Goal: Task Accomplishment & Management: Use online tool/utility

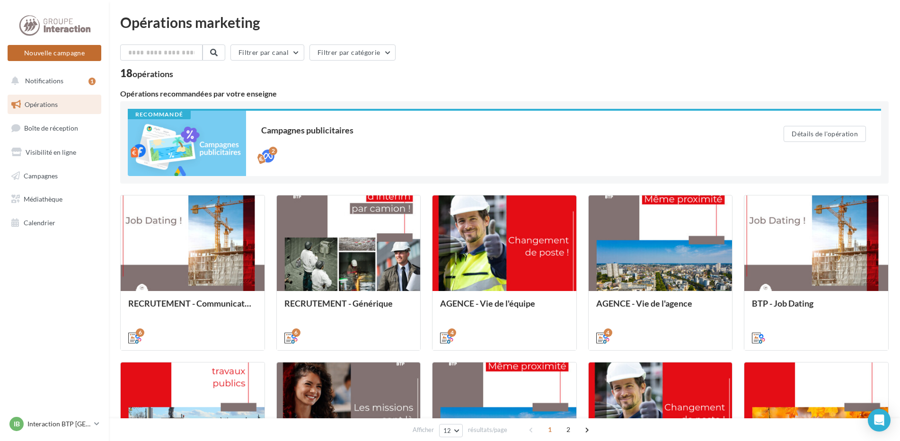
click at [70, 55] on button "Nouvelle campagne" at bounding box center [55, 53] width 94 height 16
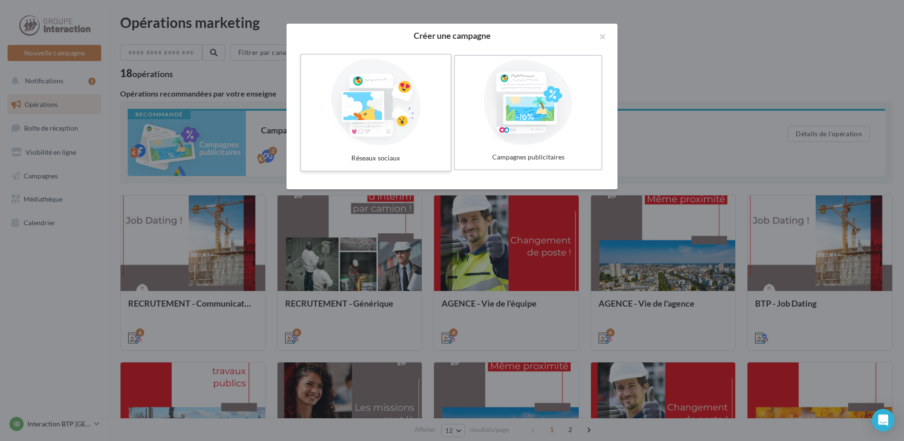
click at [385, 116] on div at bounding box center [376, 102] width 142 height 87
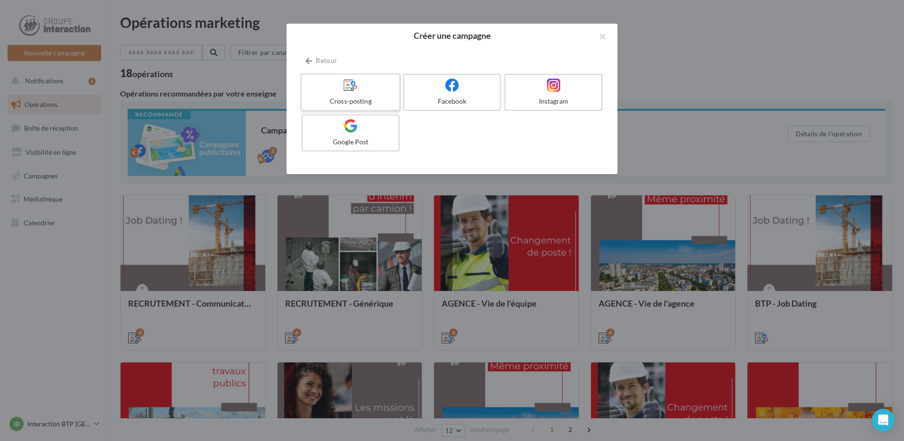
click at [349, 96] on label "Cross-posting" at bounding box center [351, 92] width 100 height 38
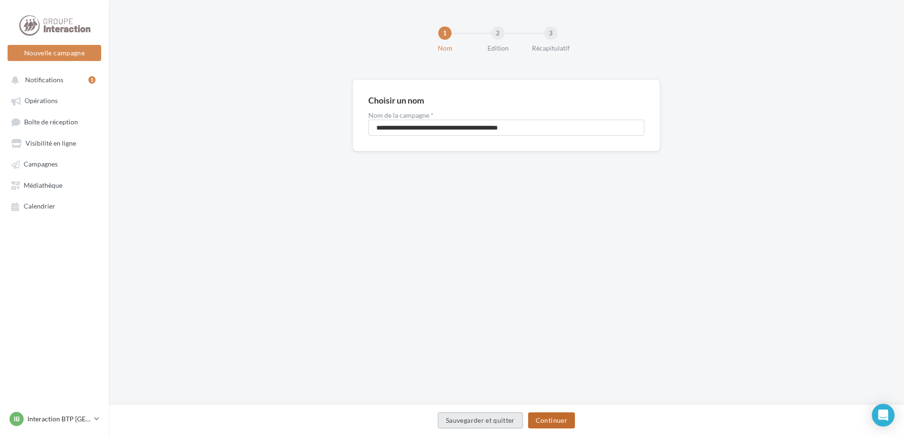
click at [553, 417] on button "Continuer" at bounding box center [551, 420] width 47 height 16
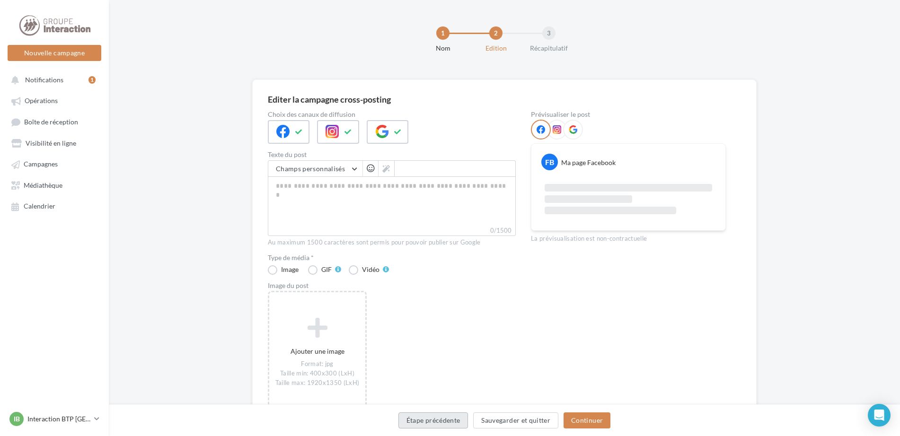
click at [446, 417] on button "Étape précédente" at bounding box center [433, 420] width 70 height 16
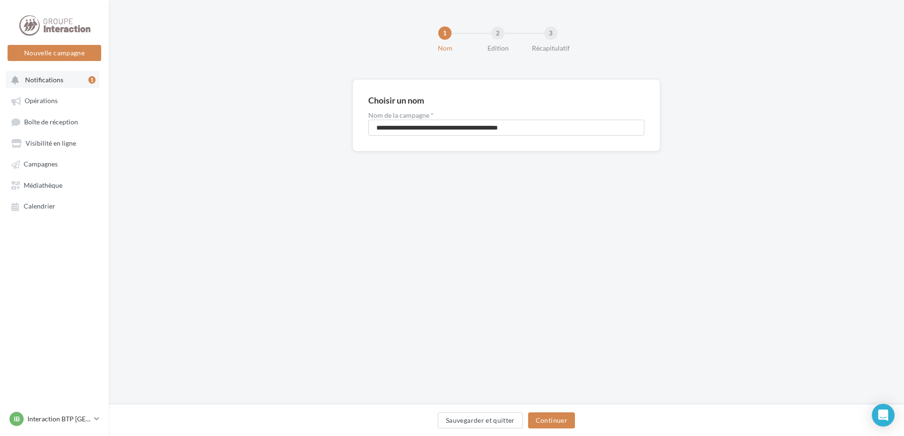
click at [58, 88] on button "Notifications 1" at bounding box center [53, 79] width 94 height 17
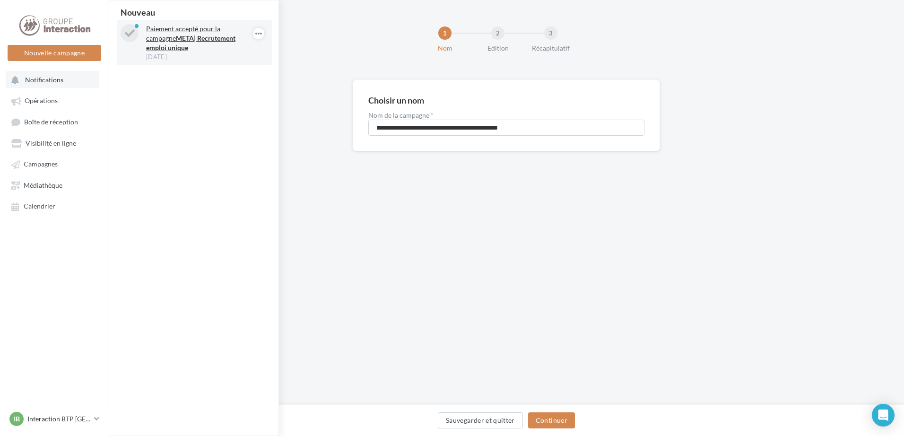
click at [171, 32] on p "Paiement accepté pour la campagne META| Recrutement emploi unique" at bounding box center [201, 38] width 110 height 28
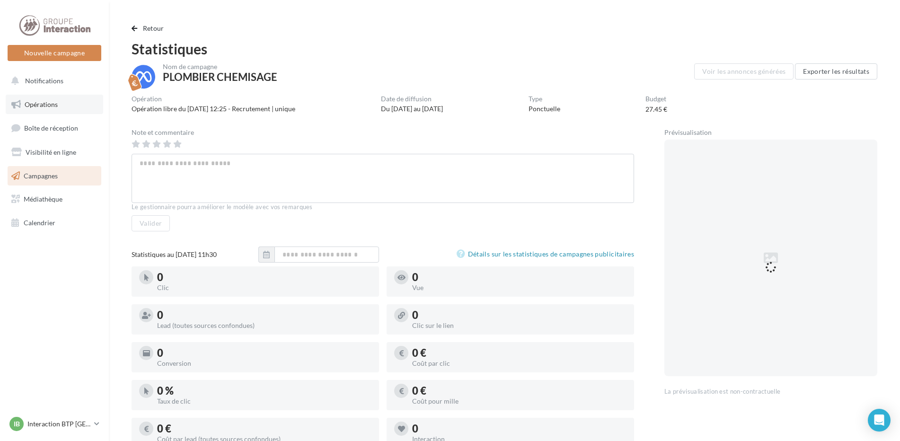
click at [50, 108] on link "Opérations" at bounding box center [54, 105] width 97 height 20
